Goal: Find specific page/section: Find specific page/section

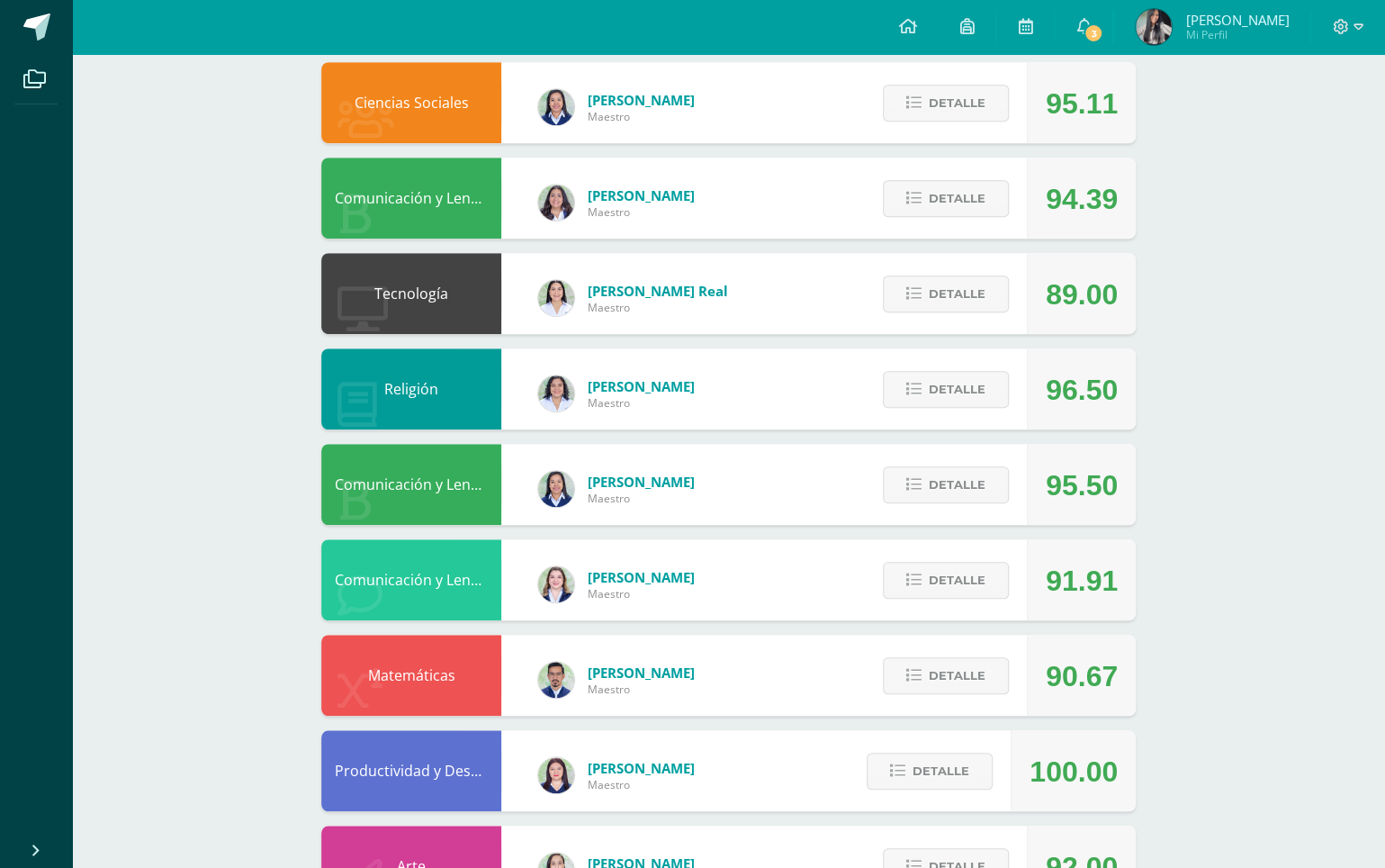
scroll to position [773, 0]
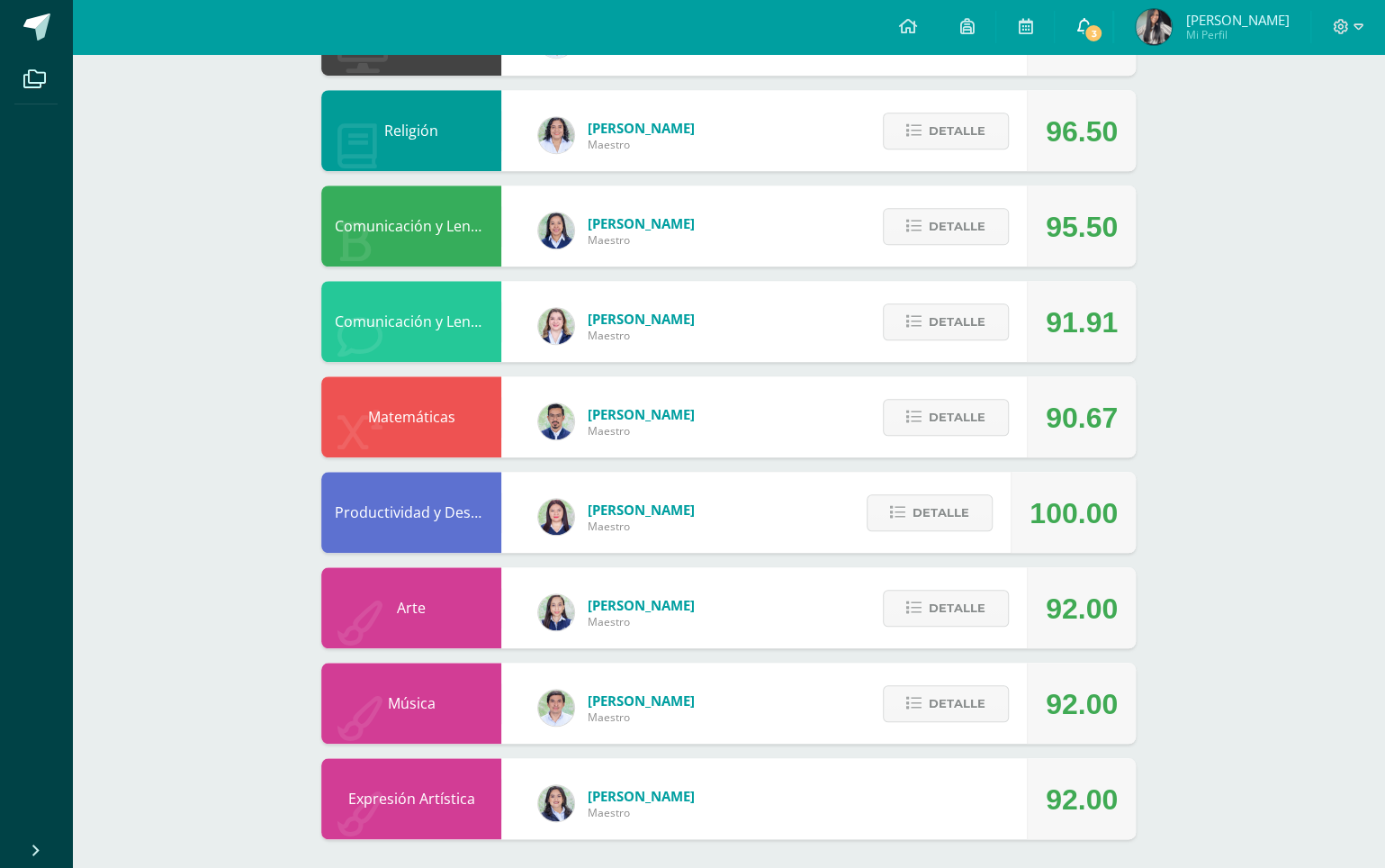
click at [1091, 22] on icon at bounding box center [1084, 26] width 15 height 16
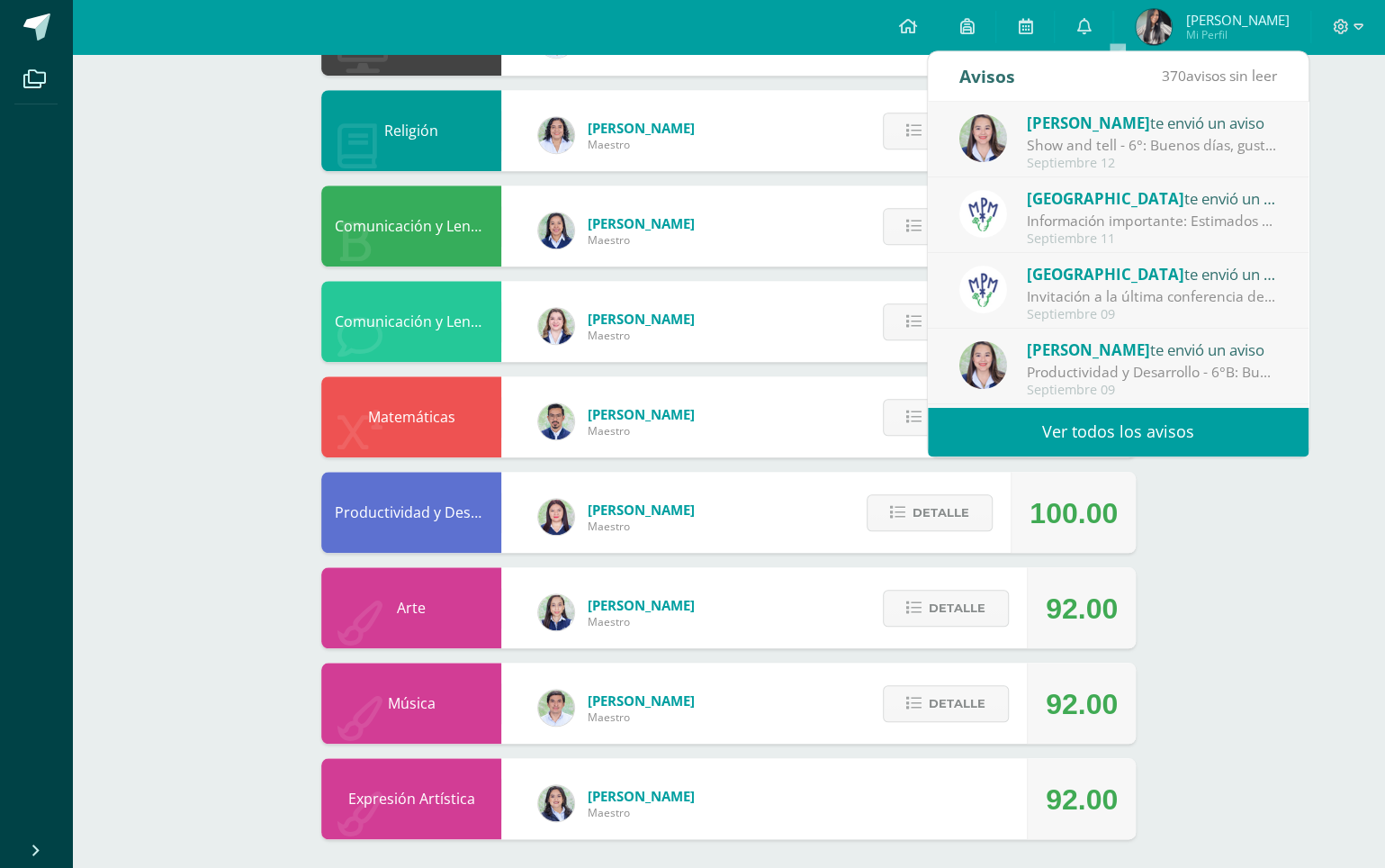
click at [1285, 469] on div "2 [PERSON_NAME] 118002 Punteos Actividades Trayectoria Contactos Pendiente Unid…" at bounding box center [728, 78] width 1313 height 1594
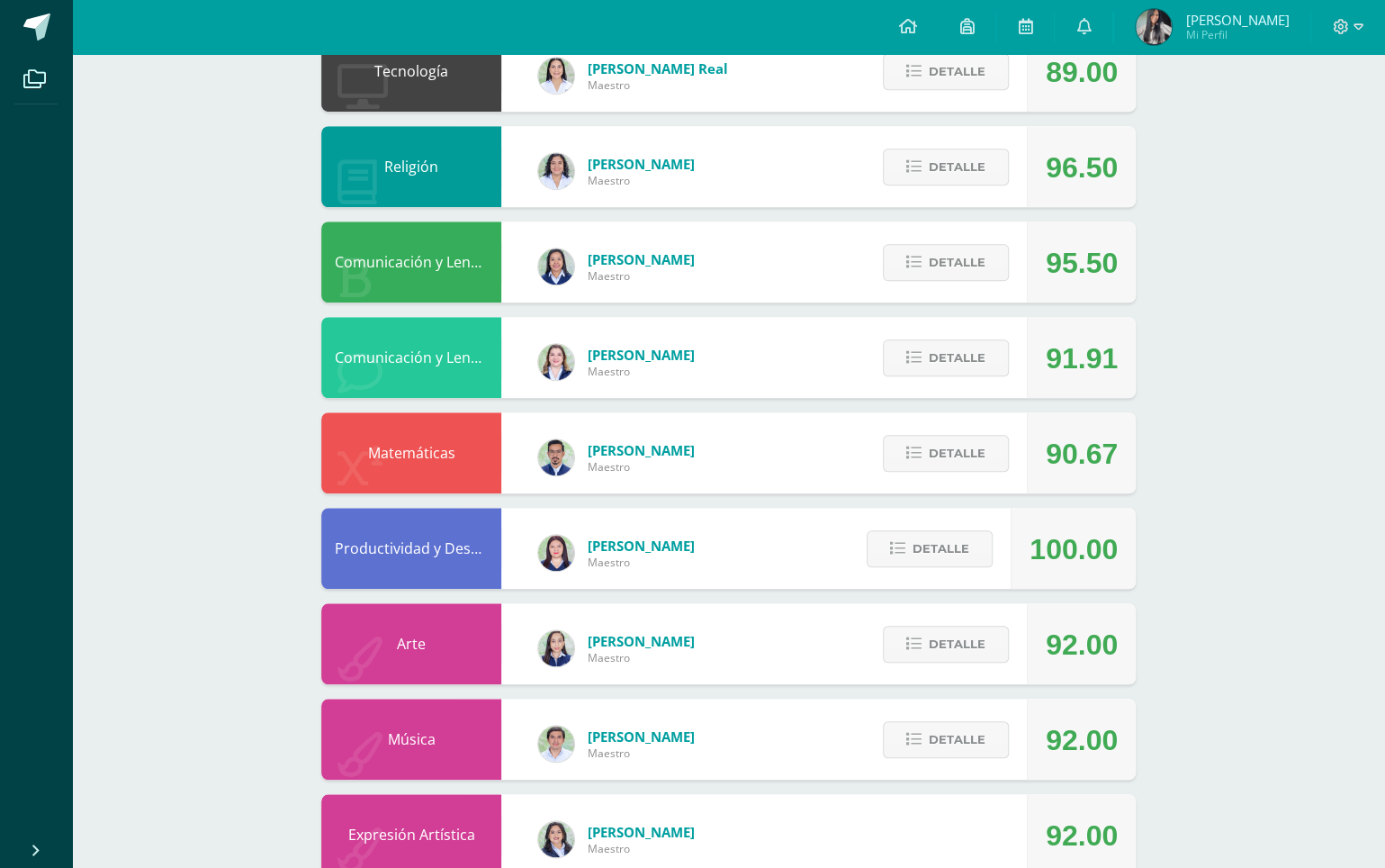
scroll to position [0, 0]
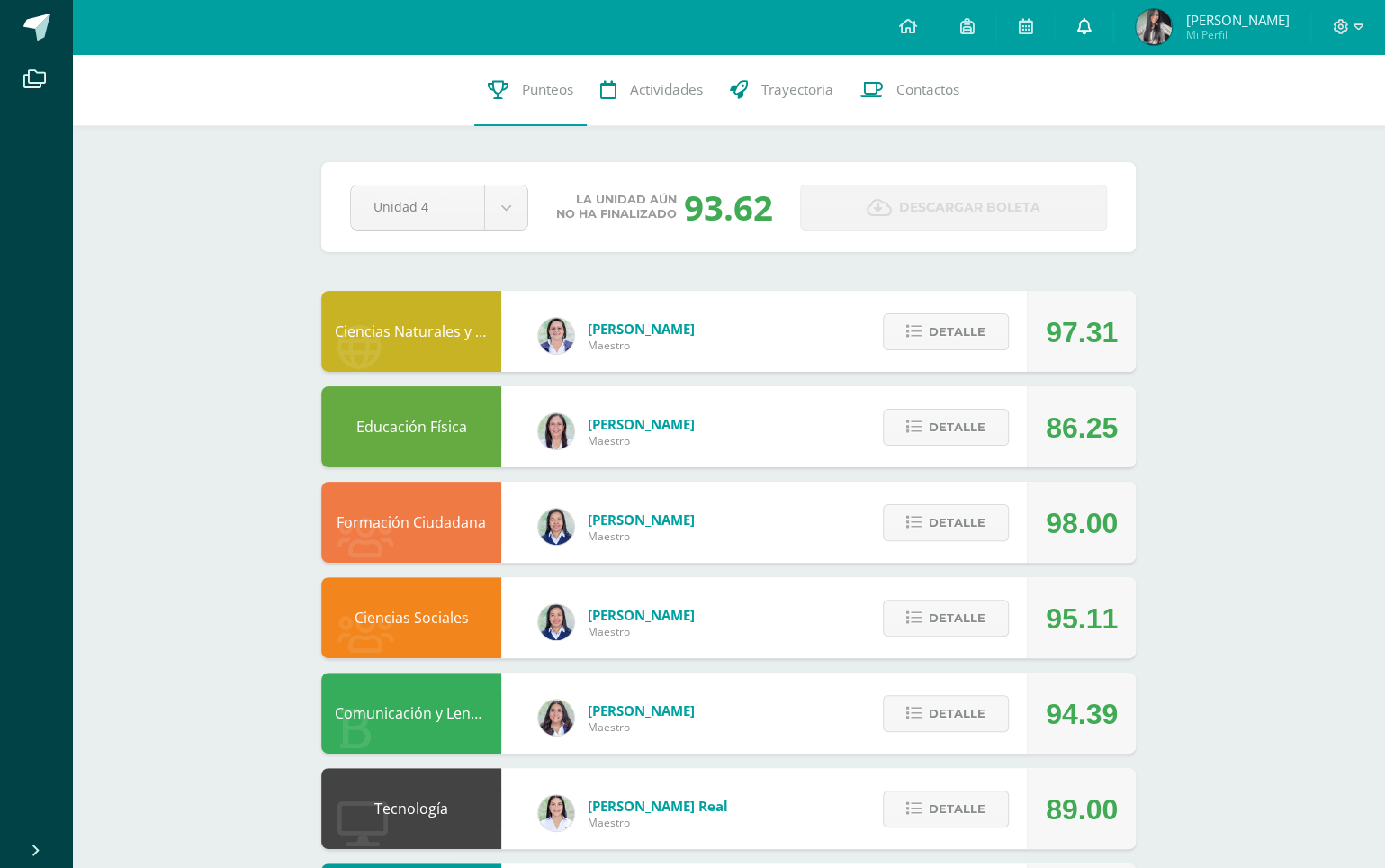
click at [1091, 28] on icon at bounding box center [1084, 26] width 15 height 16
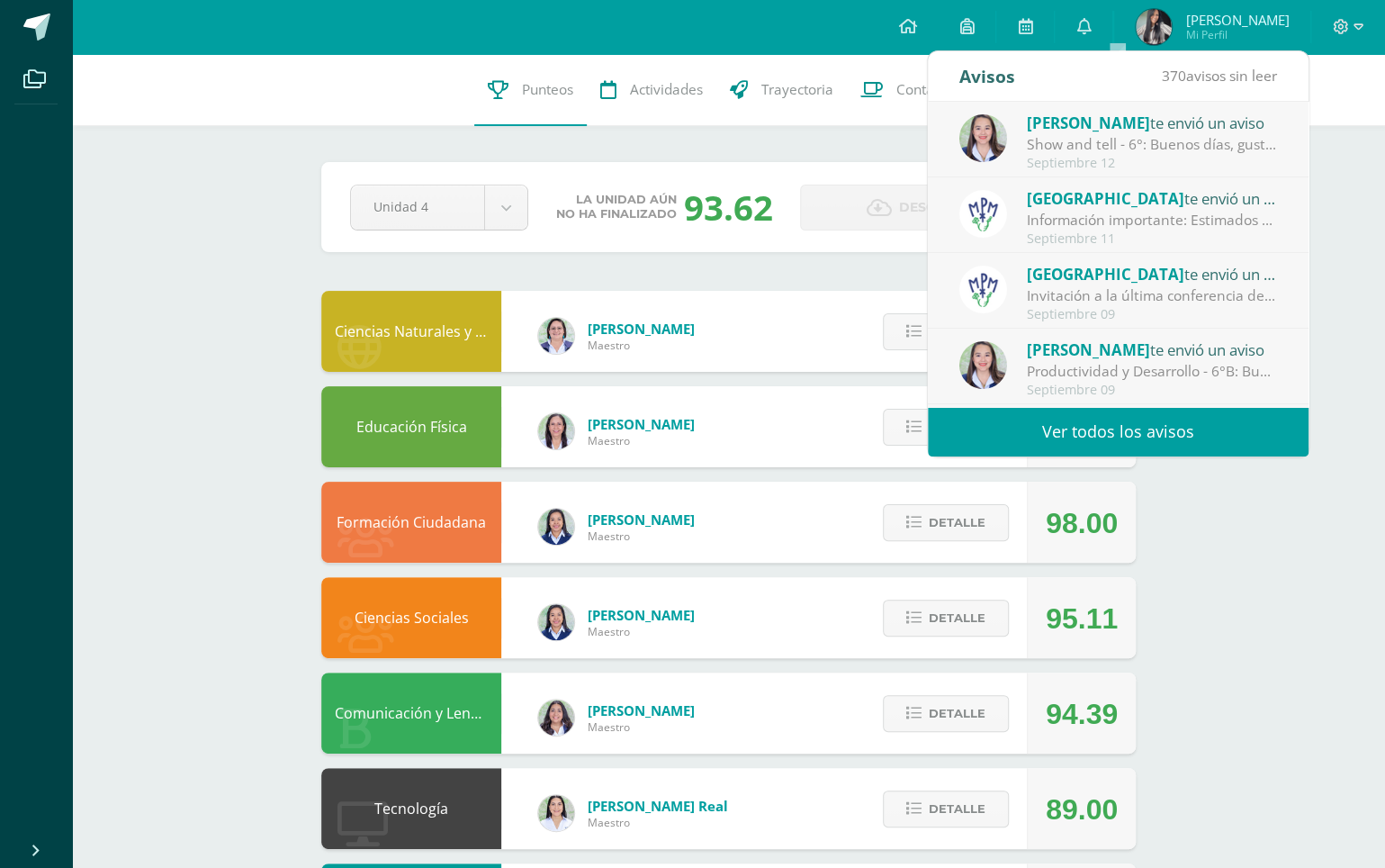
drag, startPoint x: 1115, startPoint y: 29, endPoint x: 1208, endPoint y: 26, distance: 93.0
click at [1091, 29] on icon at bounding box center [1084, 26] width 15 height 16
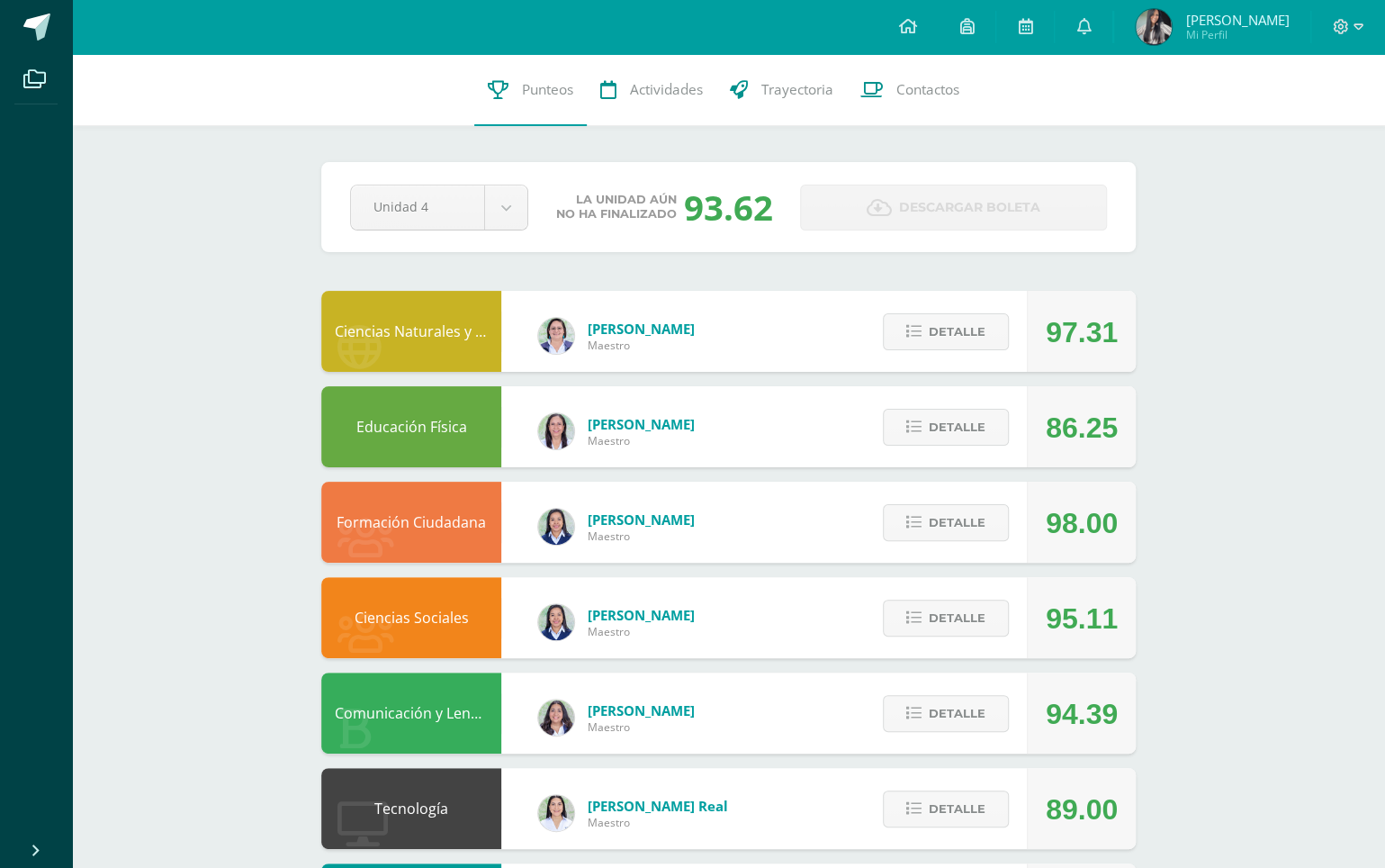
click at [1244, 21] on span "[PERSON_NAME]" at bounding box center [1238, 20] width 104 height 18
